Goal: Information Seeking & Learning: Learn about a topic

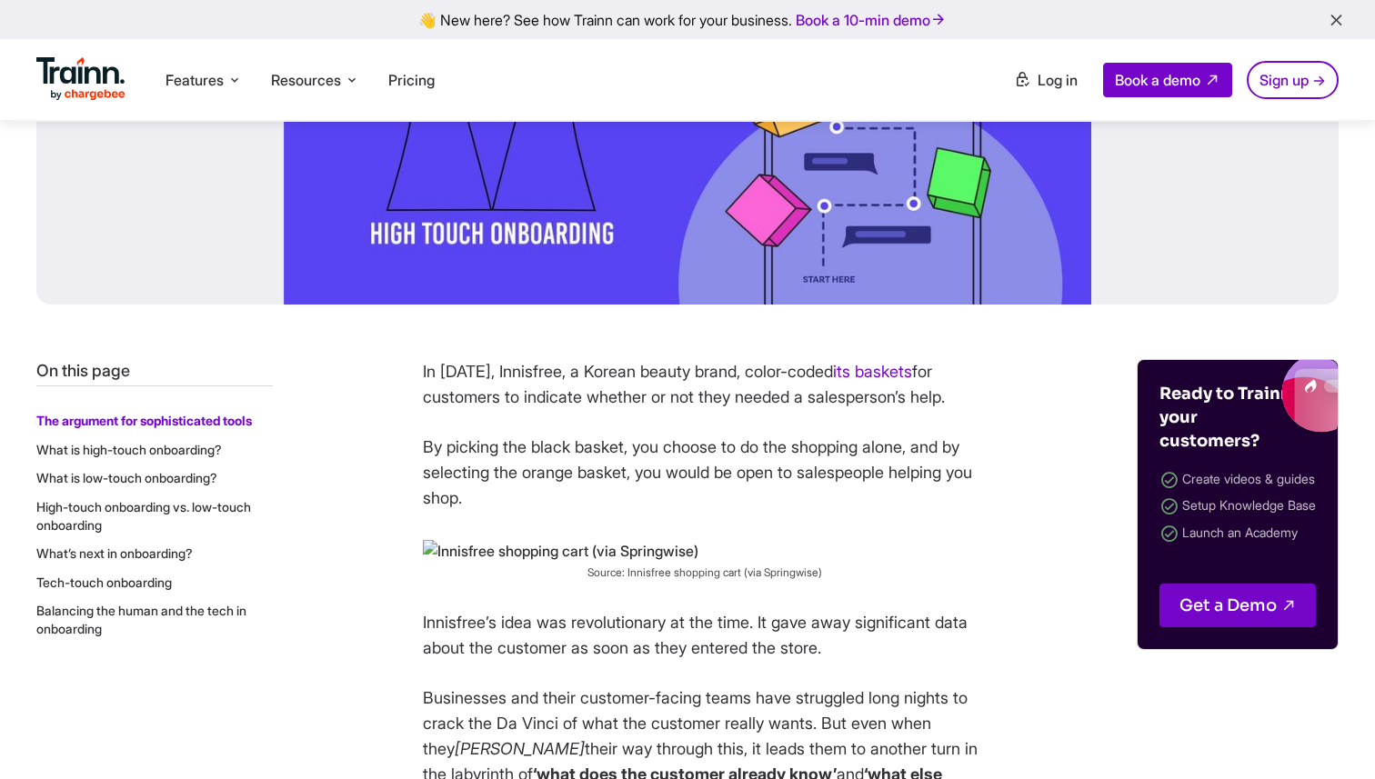
scroll to position [578, 0]
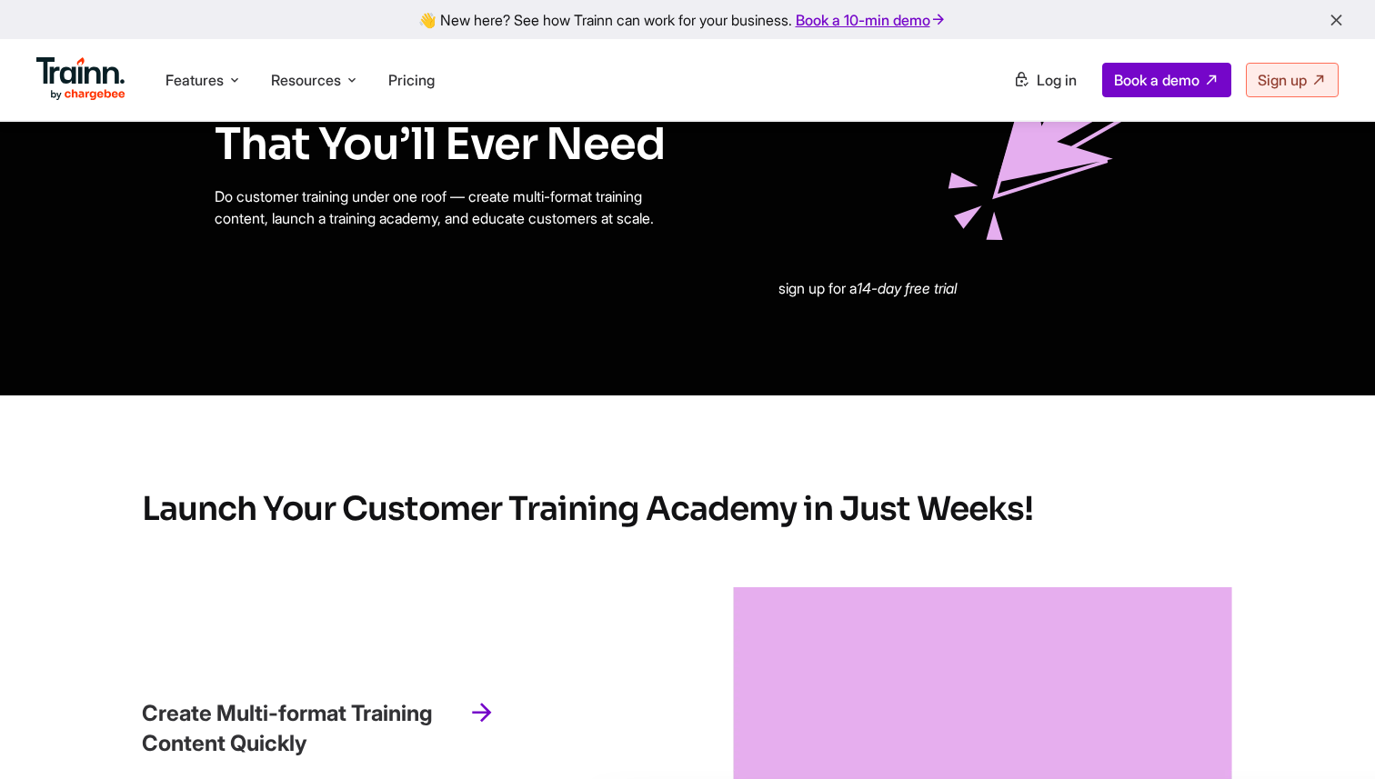
scroll to position [2114, 0]
